Goal: Go to known website: Access a specific website the user already knows

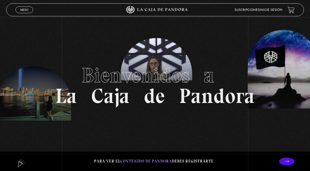
click at [273, 10] on link "Inicie sesión" at bounding box center [271, 10] width 23 height 3
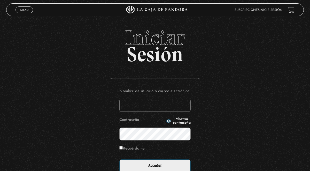
click at [145, 106] on input "Nombre de usuario o correo electrónico" at bounding box center [154, 105] width 71 height 13
type input "mfonsecaj@hotmail.com"
click at [119, 159] on input "Acceder" at bounding box center [154, 165] width 71 height 13
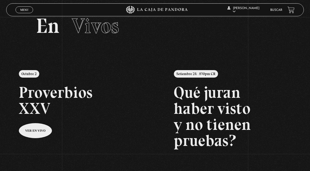
scroll to position [26, 0]
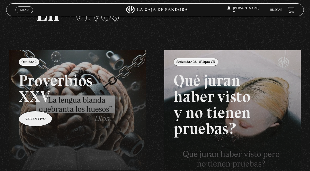
click at [89, 91] on link at bounding box center [164, 135] width 310 height 171
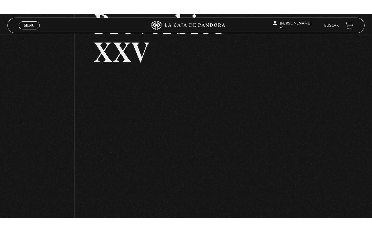
scroll to position [48, 0]
